Goal: Information Seeking & Learning: Learn about a topic

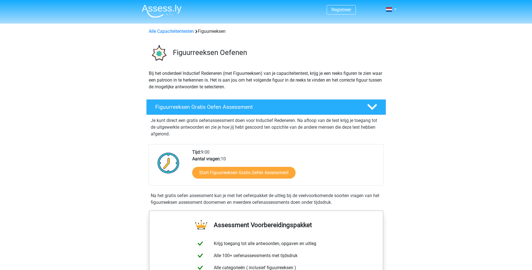
scroll to position [56, 0]
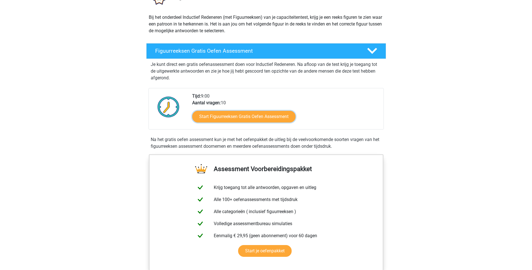
click at [259, 117] on link "Start Figuurreeksen Gratis Oefen Assessment" at bounding box center [243, 117] width 103 height 12
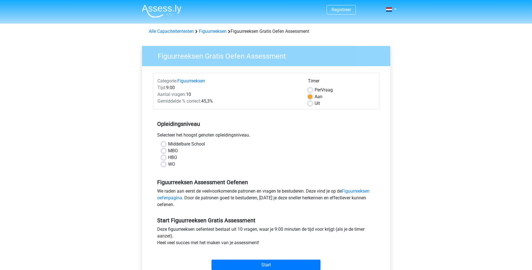
click at [168, 149] on label "MBO" at bounding box center [173, 150] width 10 height 7
click at [165, 149] on input "MBO" at bounding box center [163, 150] width 4 height 6
radio input "true"
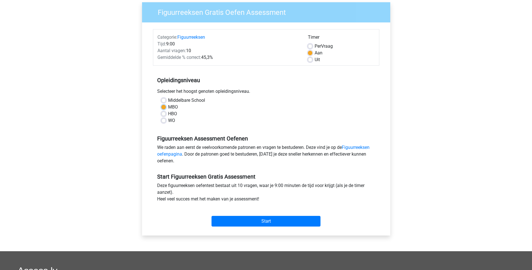
scroll to position [56, 0]
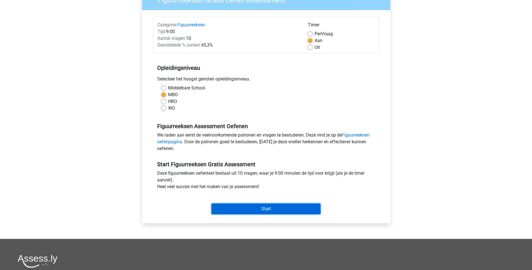
click at [277, 206] on input "Start" at bounding box center [265, 208] width 109 height 11
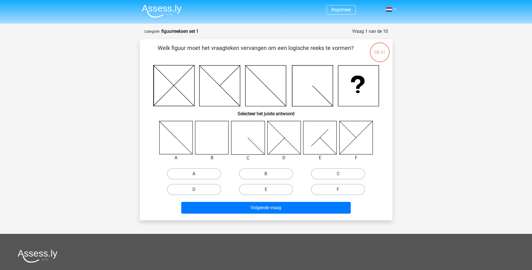
click at [197, 171] on label "A" at bounding box center [194, 173] width 54 height 11
click at [197, 174] on input "A" at bounding box center [196, 176] width 4 height 4
radio input "true"
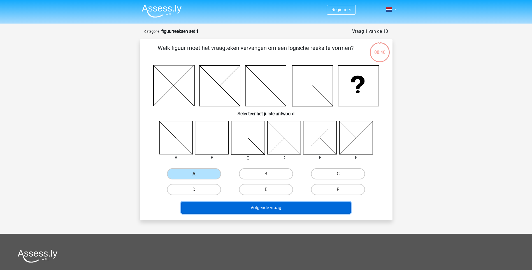
click at [291, 207] on button "Volgende vraag" at bounding box center [265, 208] width 169 height 12
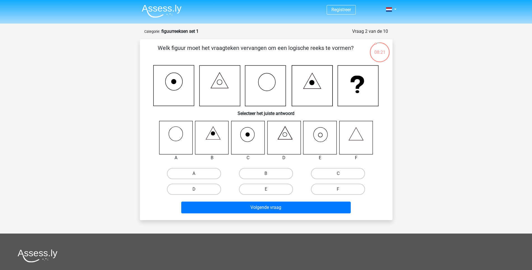
click at [323, 139] on icon at bounding box center [319, 137] width 33 height 33
drag, startPoint x: 266, startPoint y: 190, endPoint x: 276, endPoint y: 197, distance: 12.4
click at [266, 190] on input "E" at bounding box center [268, 191] width 4 height 4
radio input "true"
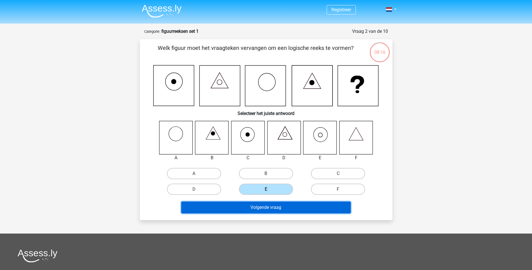
click at [285, 206] on button "Volgende vraag" at bounding box center [265, 207] width 169 height 12
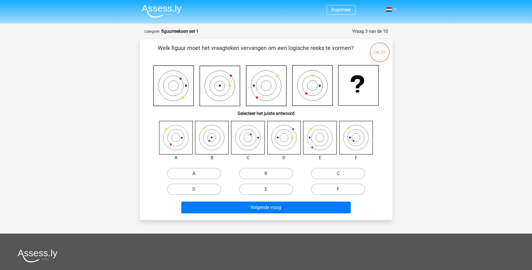
click at [208, 172] on label "A" at bounding box center [194, 173] width 54 height 11
click at [197, 173] on input "A" at bounding box center [196, 175] width 4 height 4
radio input "true"
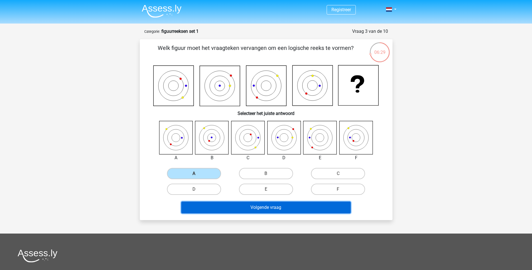
click at [288, 208] on button "Volgende vraag" at bounding box center [265, 207] width 169 height 12
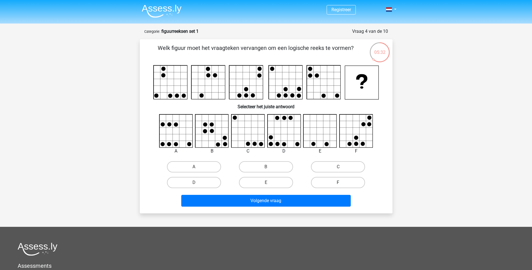
drag, startPoint x: 345, startPoint y: 183, endPoint x: 330, endPoint y: 192, distance: 17.1
click at [344, 183] on label "F" at bounding box center [338, 182] width 54 height 11
click at [342, 183] on input "F" at bounding box center [340, 184] width 4 height 4
radio input "true"
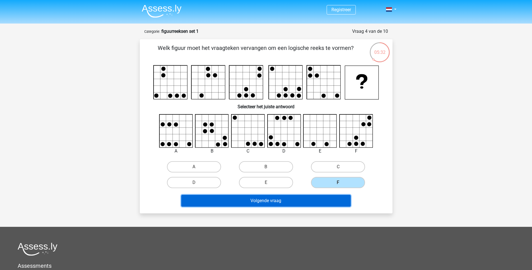
click at [327, 197] on button "Volgende vraag" at bounding box center [265, 201] width 169 height 12
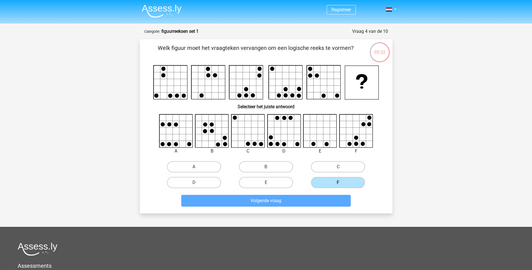
scroll to position [28, 0]
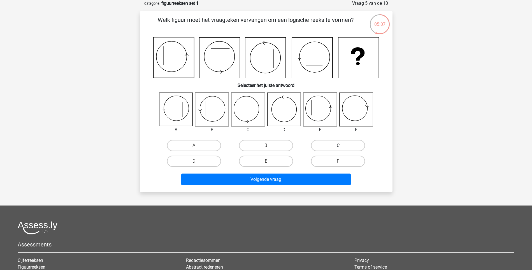
click at [336, 140] on label "C" at bounding box center [338, 145] width 54 height 11
click at [338, 145] on input "C" at bounding box center [340, 147] width 4 height 4
radio input "true"
click at [207, 108] on icon at bounding box center [211, 109] width 33 height 33
click at [263, 148] on label "B" at bounding box center [266, 145] width 54 height 11
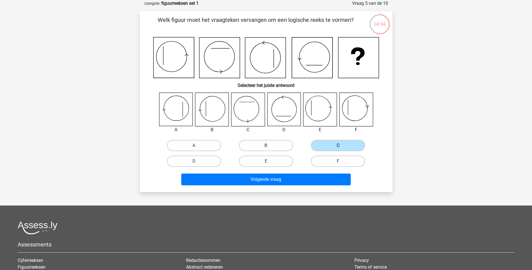
click at [266, 148] on input "B" at bounding box center [268, 147] width 4 height 4
radio input "true"
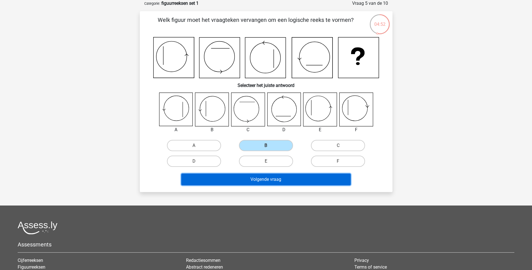
click at [305, 181] on button "Volgende vraag" at bounding box center [265, 179] width 169 height 12
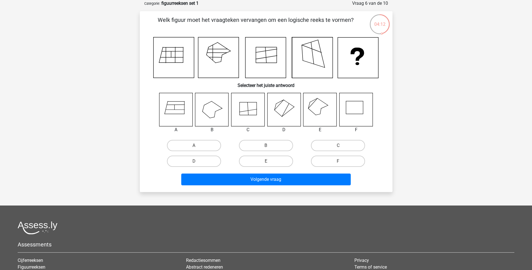
click at [267, 162] on input "E" at bounding box center [268, 163] width 4 height 4
radio input "true"
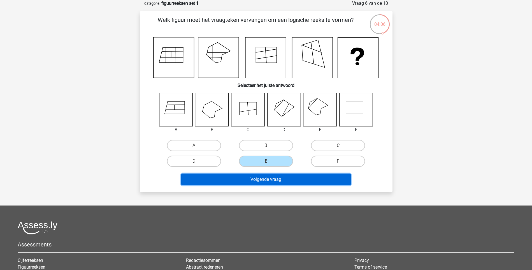
click at [267, 176] on button "Volgende vraag" at bounding box center [265, 179] width 169 height 12
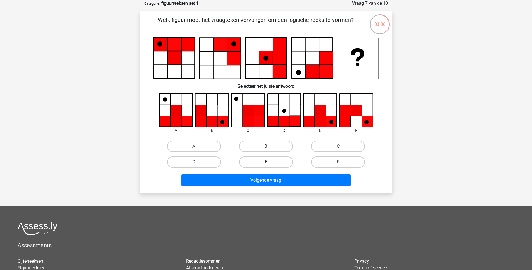
click at [275, 163] on label "E" at bounding box center [266, 161] width 54 height 11
click at [269, 163] on input "E" at bounding box center [268, 164] width 4 height 4
radio input "true"
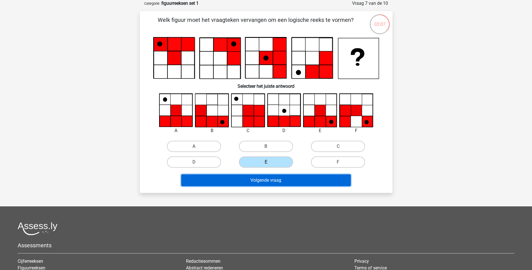
click at [271, 181] on button "Volgende vraag" at bounding box center [265, 180] width 169 height 12
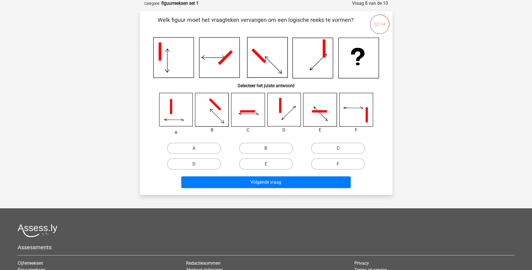
click at [320, 148] on label "C" at bounding box center [338, 148] width 54 height 11
click at [338, 148] on input "C" at bounding box center [340, 150] width 4 height 4
radio input "true"
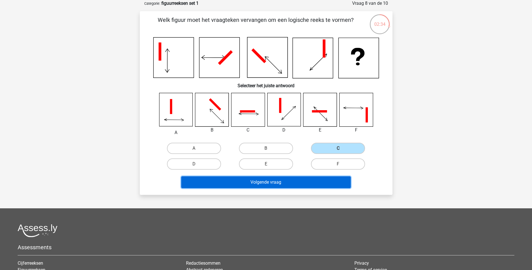
click at [327, 181] on button "Volgende vraag" at bounding box center [265, 182] width 169 height 12
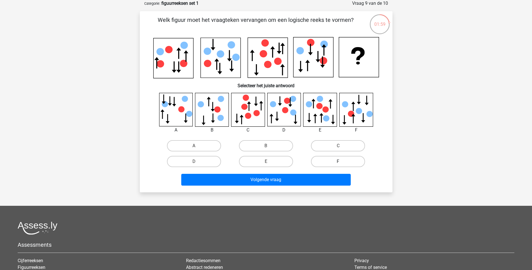
drag, startPoint x: 347, startPoint y: 159, endPoint x: 345, endPoint y: 161, distance: 3.0
click at [346, 160] on label "F" at bounding box center [338, 161] width 54 height 11
click at [342, 161] on input "F" at bounding box center [340, 163] width 4 height 4
radio input "true"
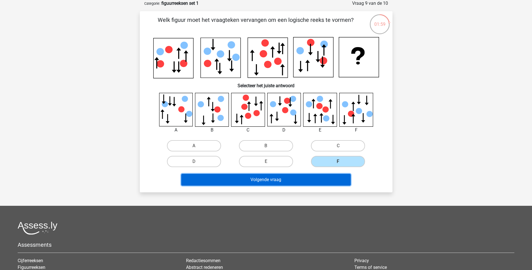
click at [334, 179] on button "Volgende vraag" at bounding box center [265, 180] width 169 height 12
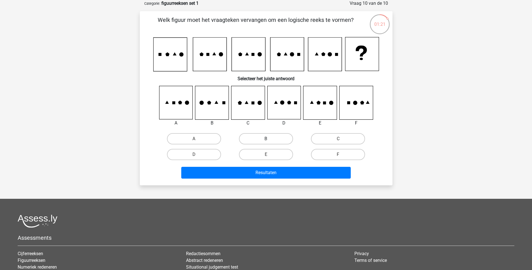
click at [258, 133] on label "B" at bounding box center [266, 138] width 54 height 11
click at [266, 139] on input "B" at bounding box center [268, 141] width 4 height 4
radio input "true"
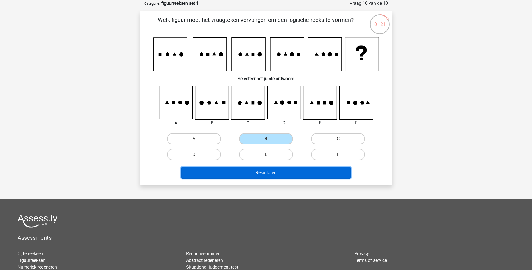
click at [273, 173] on button "Resultaten" at bounding box center [265, 173] width 169 height 12
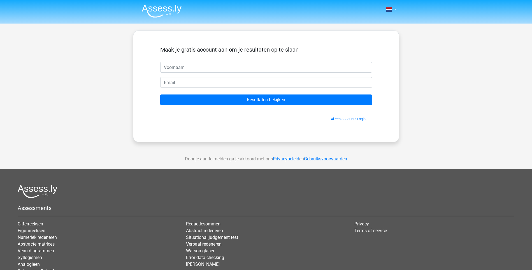
click at [211, 69] on input "text" at bounding box center [266, 67] width 212 height 11
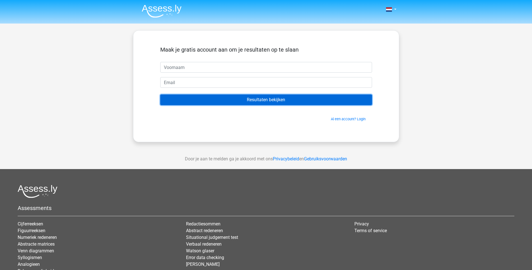
click at [234, 97] on input "Resultaten bekijken" at bounding box center [266, 99] width 212 height 11
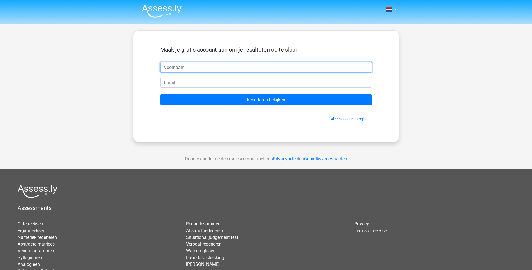
click at [227, 64] on input "text" at bounding box center [266, 67] width 212 height 11
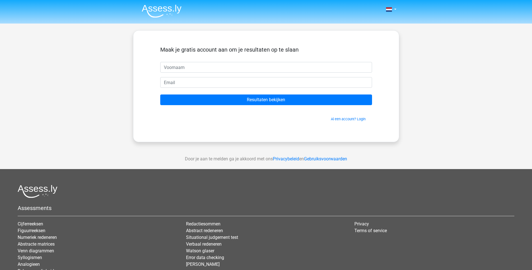
click at [157, 150] on div "Door je aan te melden ga je akkoord met ons Privacybeleid en Gebruiksvoorwaarden" at bounding box center [266, 159] width 532 height 20
click at [192, 82] on input "email" at bounding box center [266, 82] width 212 height 11
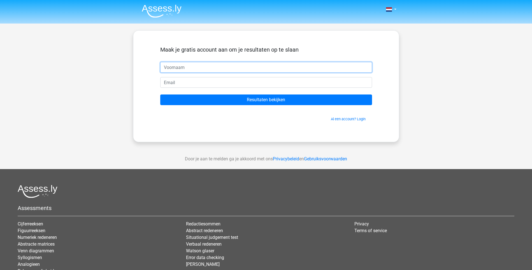
click at [191, 71] on input "text" at bounding box center [266, 67] width 212 height 11
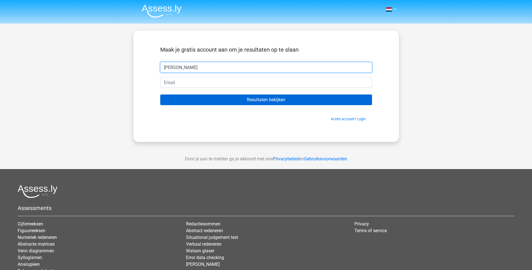
type input "cody"
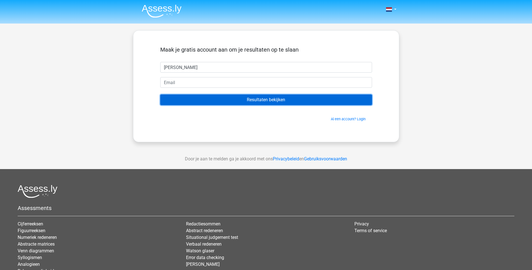
click at [242, 101] on input "Resultaten bekijken" at bounding box center [266, 99] width 212 height 11
